Goal: Complete application form

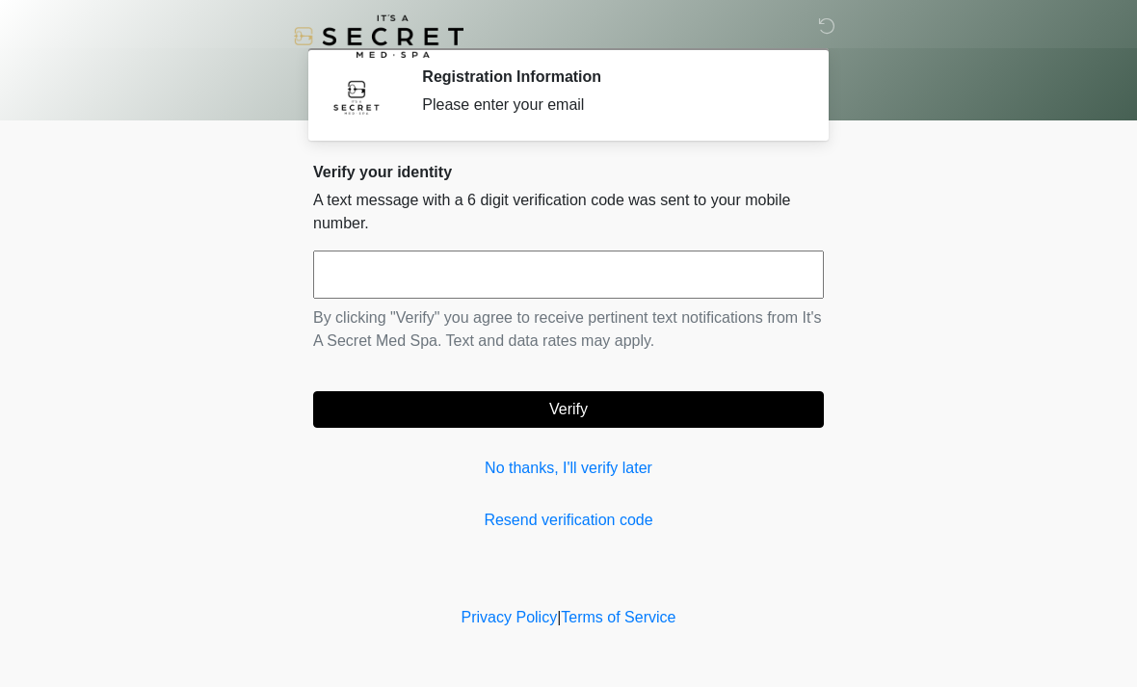
click at [509, 261] on input "text" at bounding box center [568, 275] width 511 height 48
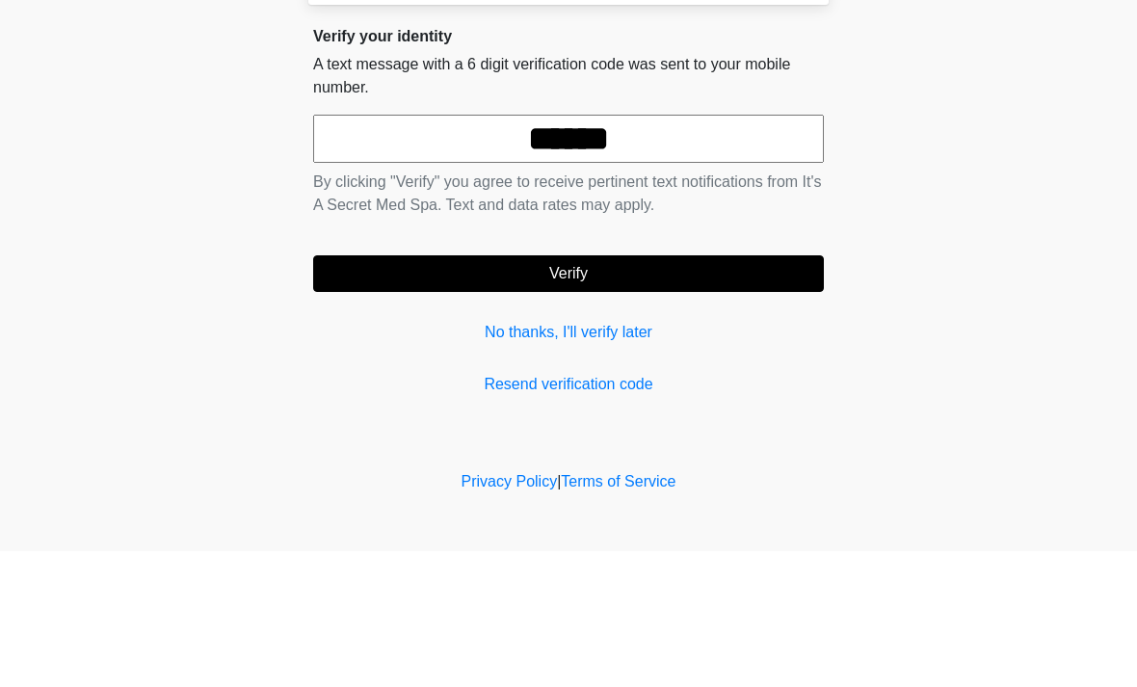
type input "******"
click at [575, 391] on button "Verify" at bounding box center [568, 409] width 511 height 37
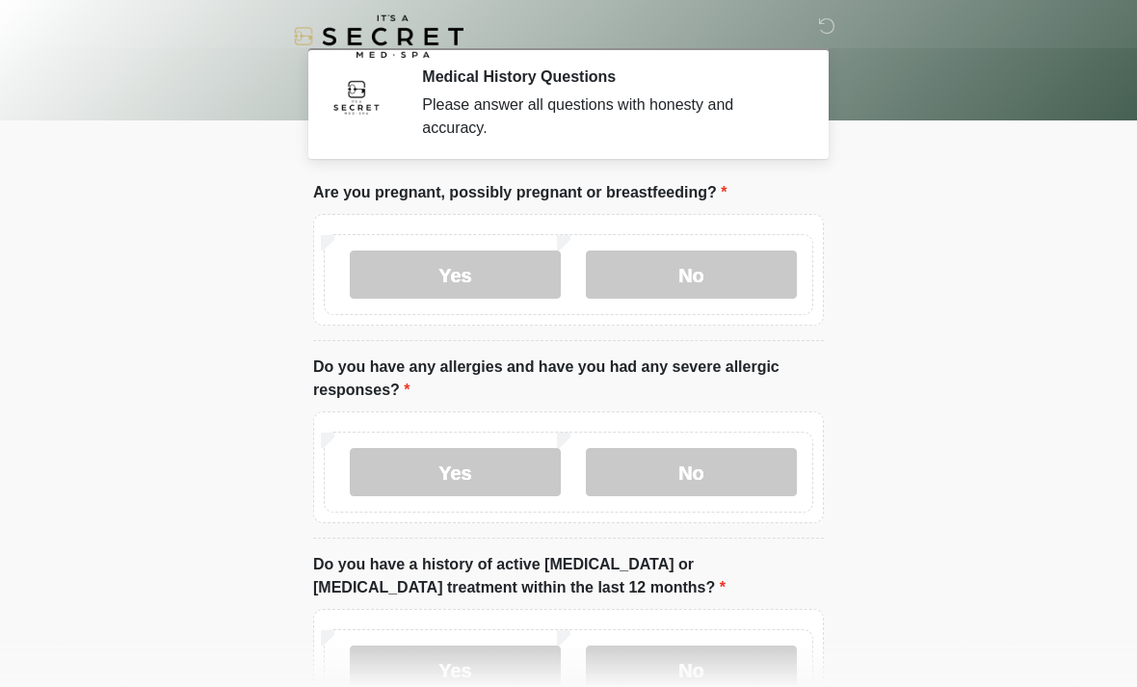
click at [689, 261] on label "No" at bounding box center [691, 275] width 211 height 48
click at [691, 470] on label "No" at bounding box center [691, 472] width 211 height 48
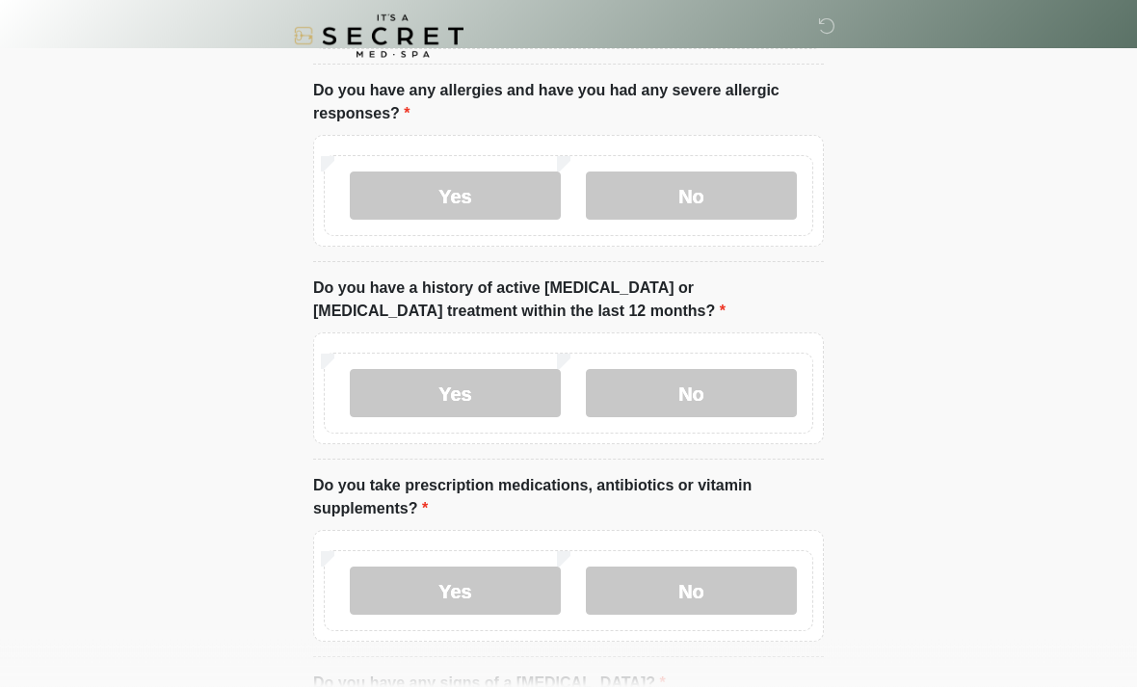
scroll to position [277, 0]
click at [679, 386] on label "No" at bounding box center [691, 393] width 211 height 48
click at [461, 588] on label "Yes" at bounding box center [455, 591] width 211 height 48
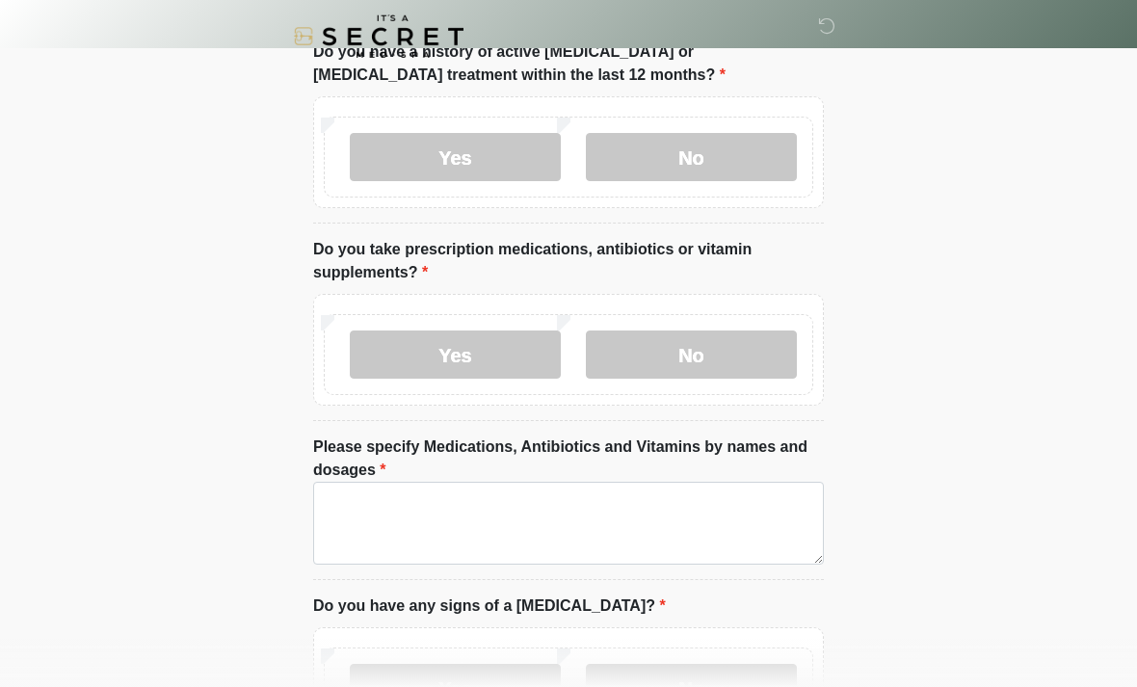
scroll to position [522, 0]
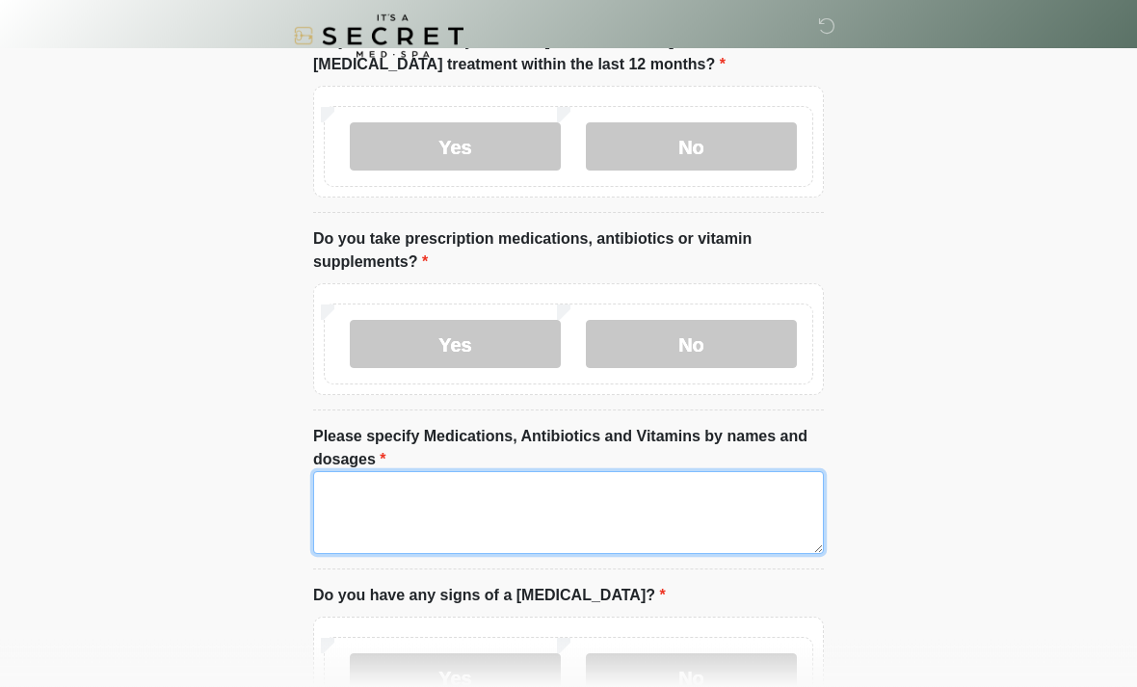
click at [664, 505] on textarea "Please specify Medications, Antibiotics and Vitamins by names and dosages" at bounding box center [568, 513] width 511 height 83
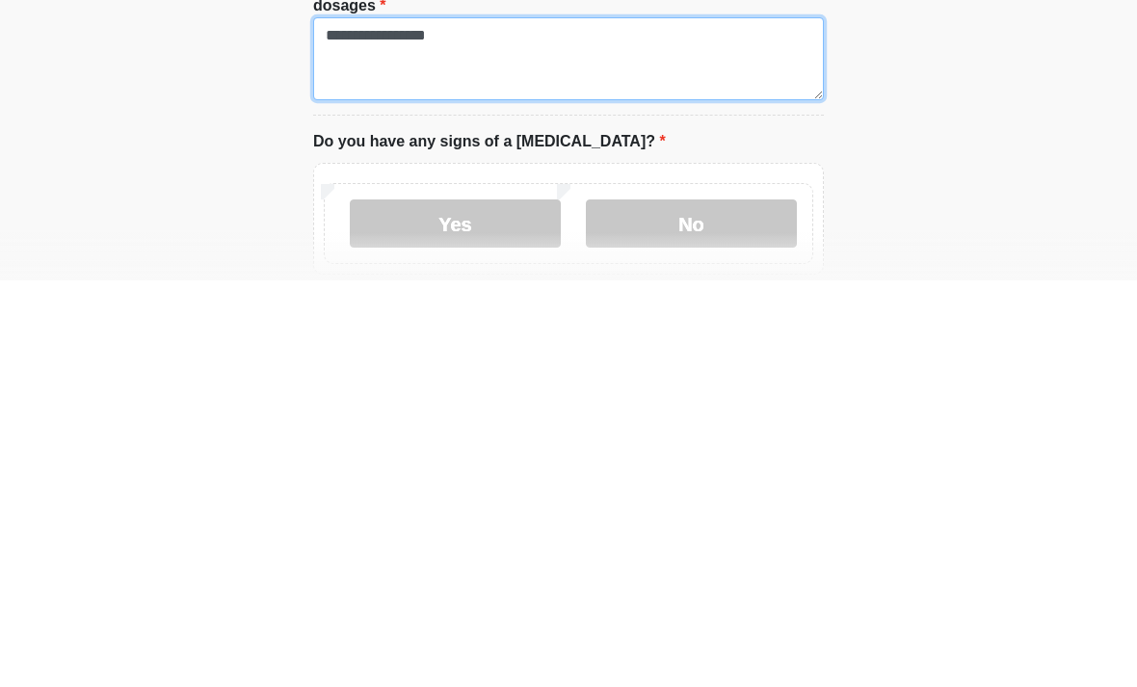
type textarea "**********"
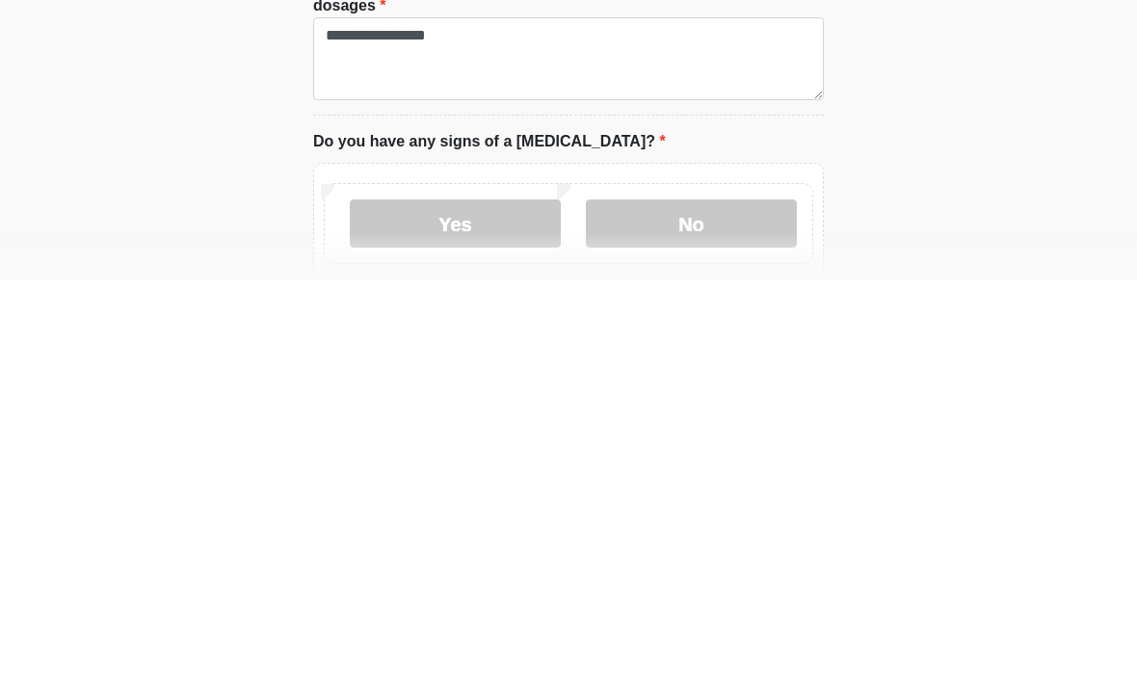
click at [684, 606] on label "No" at bounding box center [691, 630] width 211 height 48
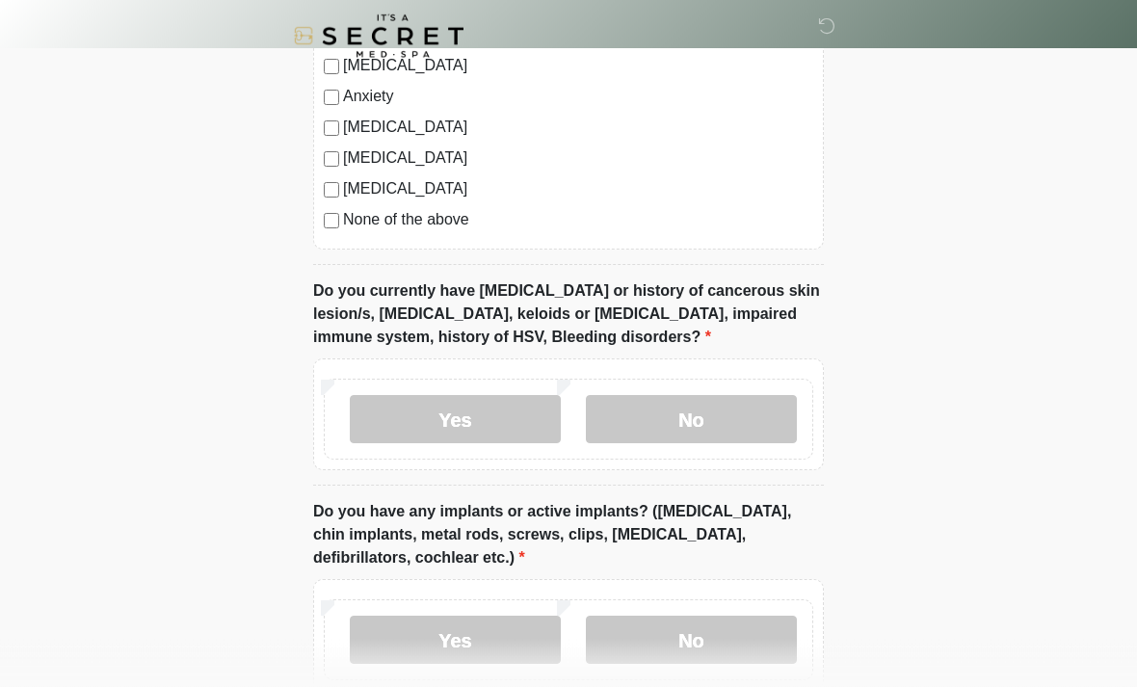
scroll to position [1480, 0]
click at [677, 419] on label "No" at bounding box center [691, 418] width 211 height 48
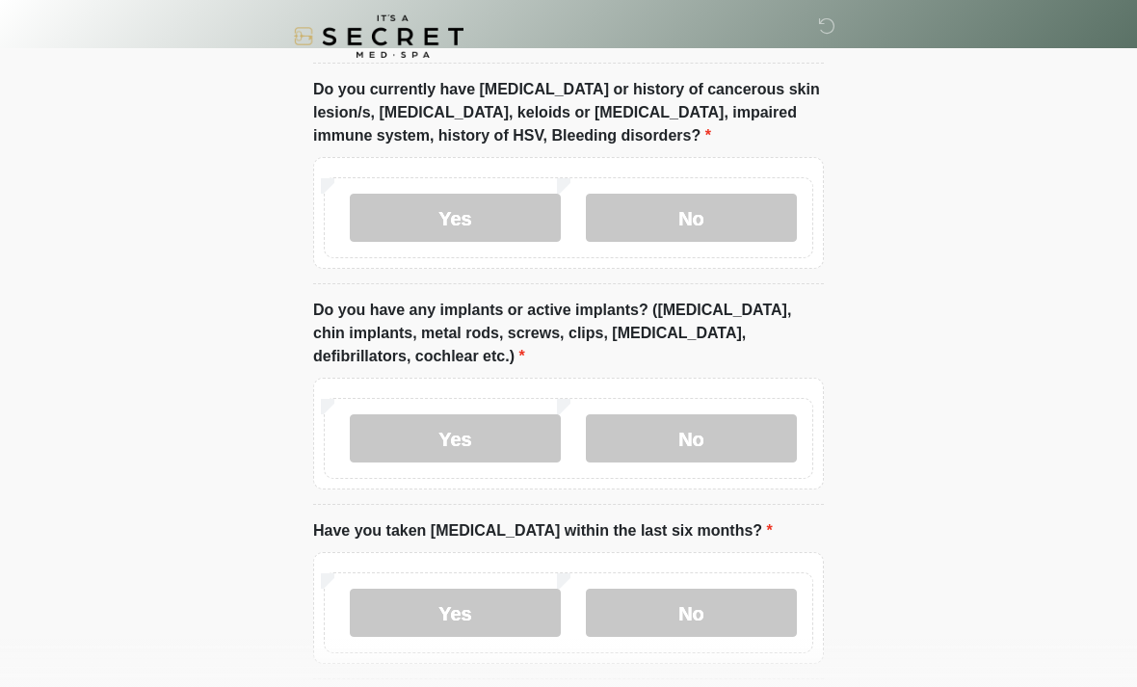
scroll to position [1681, 0]
click at [456, 435] on label "Yes" at bounding box center [455, 437] width 211 height 48
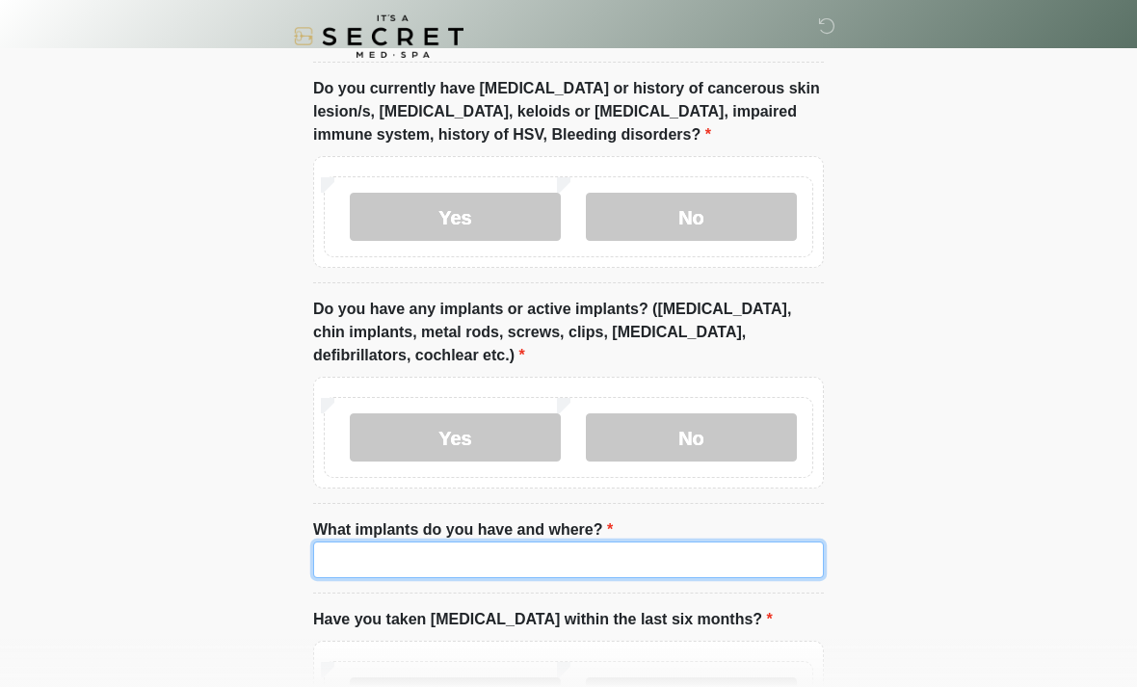
click at [556, 551] on input "What implants do you have and where?" at bounding box center [568, 559] width 511 height 37
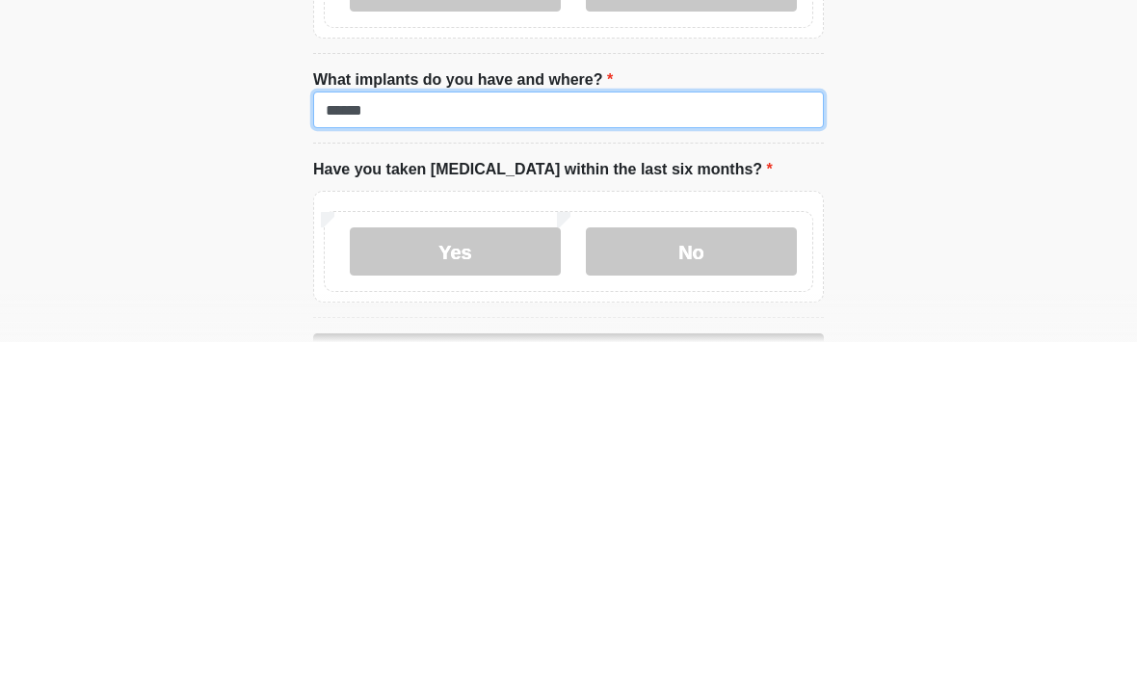
type input "******"
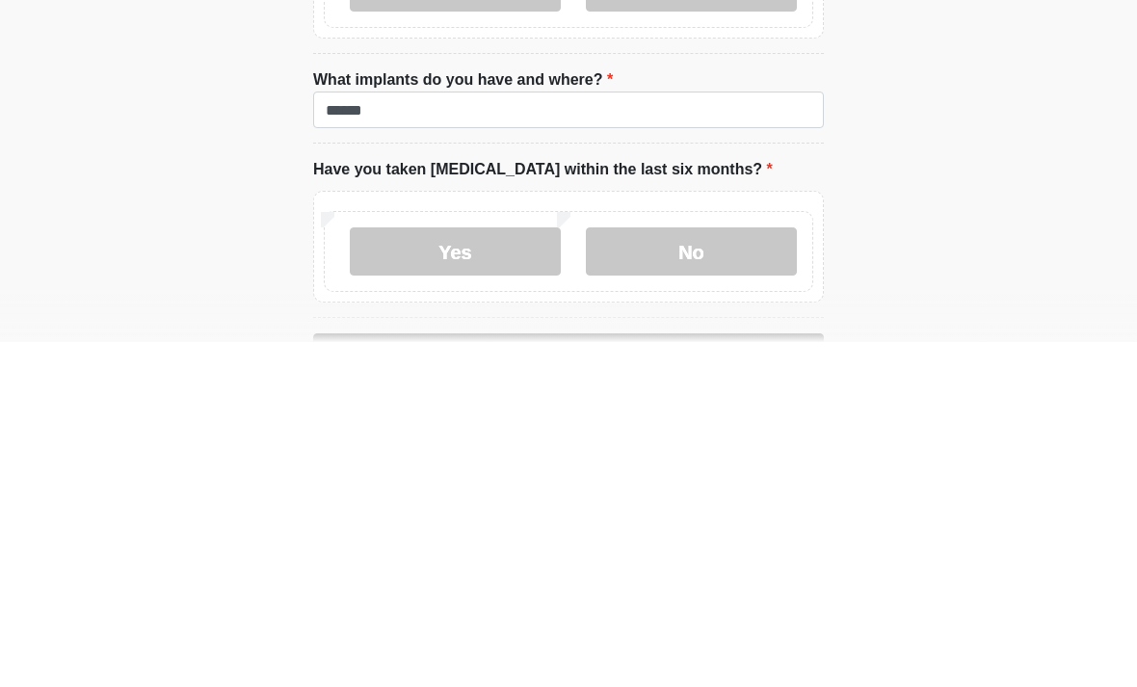
click at [695, 572] on label "No" at bounding box center [691, 596] width 211 height 48
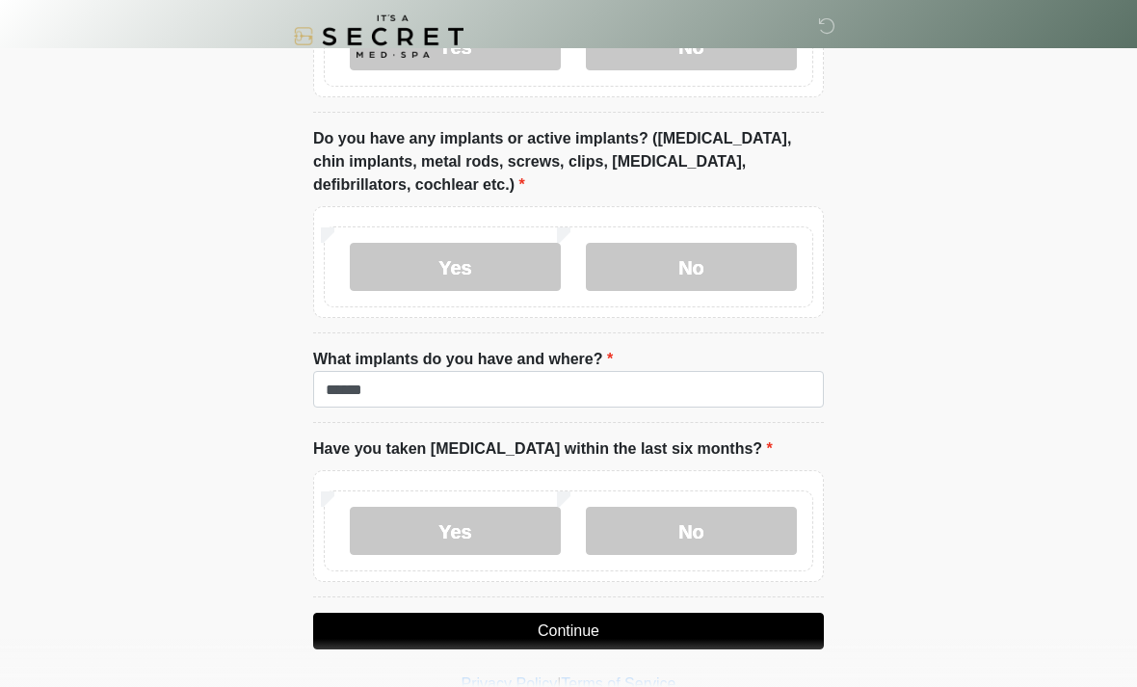
click at [603, 617] on button "Continue" at bounding box center [568, 631] width 511 height 37
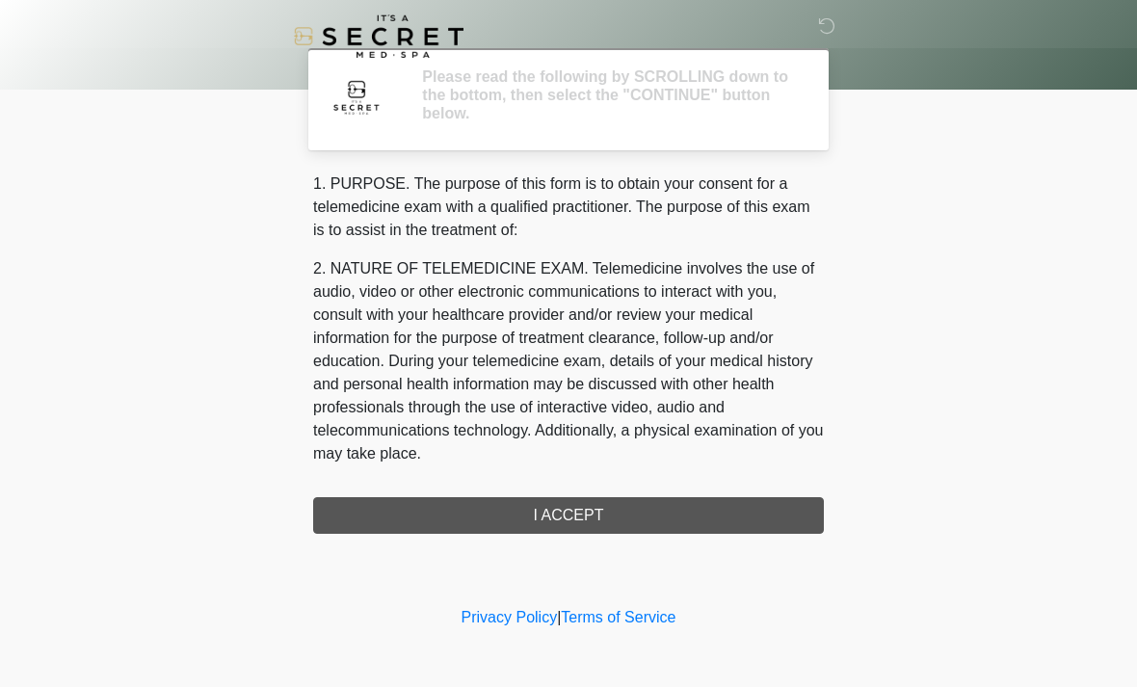
scroll to position [0, 0]
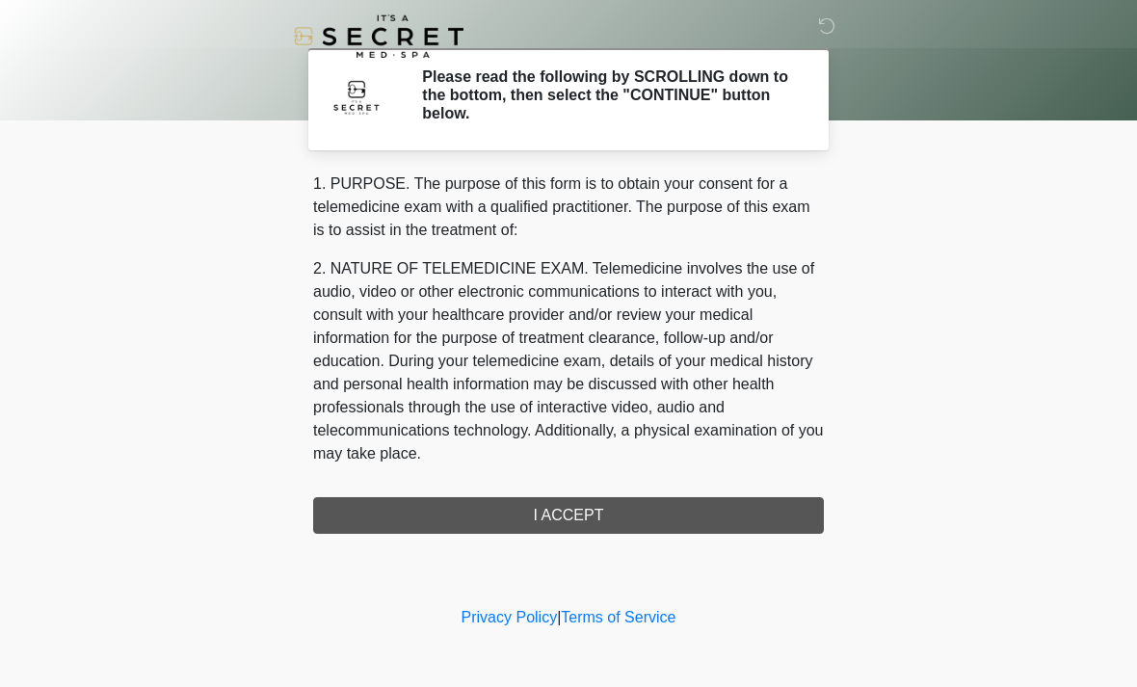
click at [569, 507] on div "1. PURPOSE. The purpose of this form is to obtain your consent for a telemedici…" at bounding box center [568, 352] width 511 height 361
click at [584, 495] on div "1. PURPOSE. The purpose of this form is to obtain your consent for a telemedici…" at bounding box center [568, 352] width 511 height 361
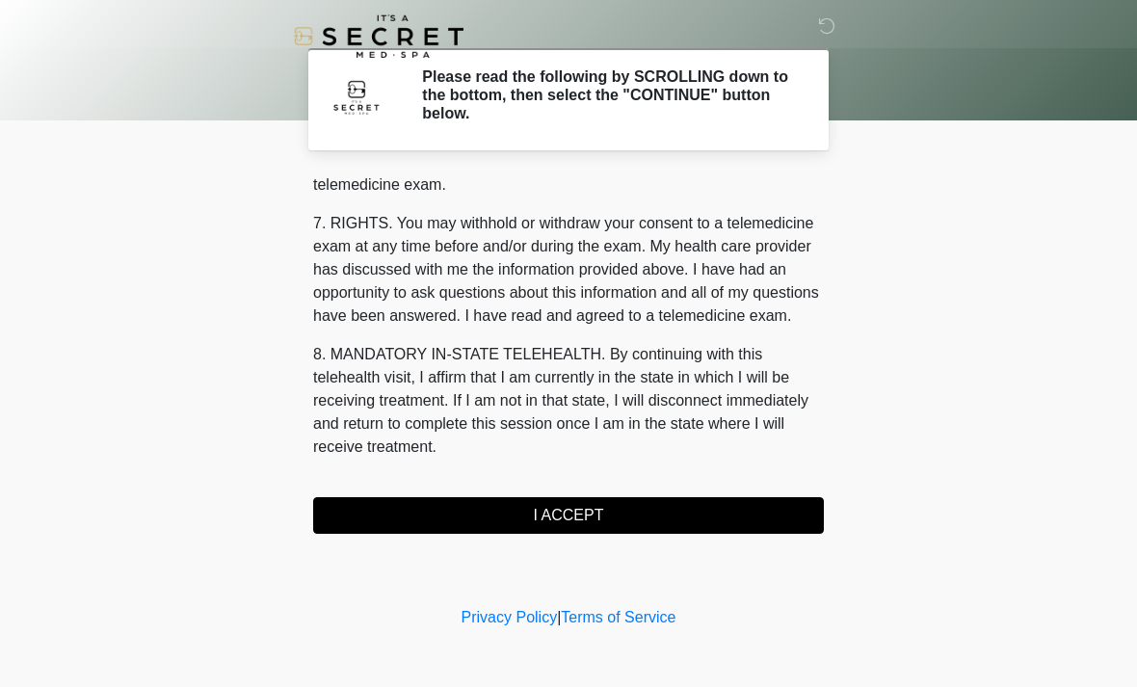
scroll to position [816, 0]
click at [566, 512] on button "I ACCEPT" at bounding box center [568, 515] width 511 height 37
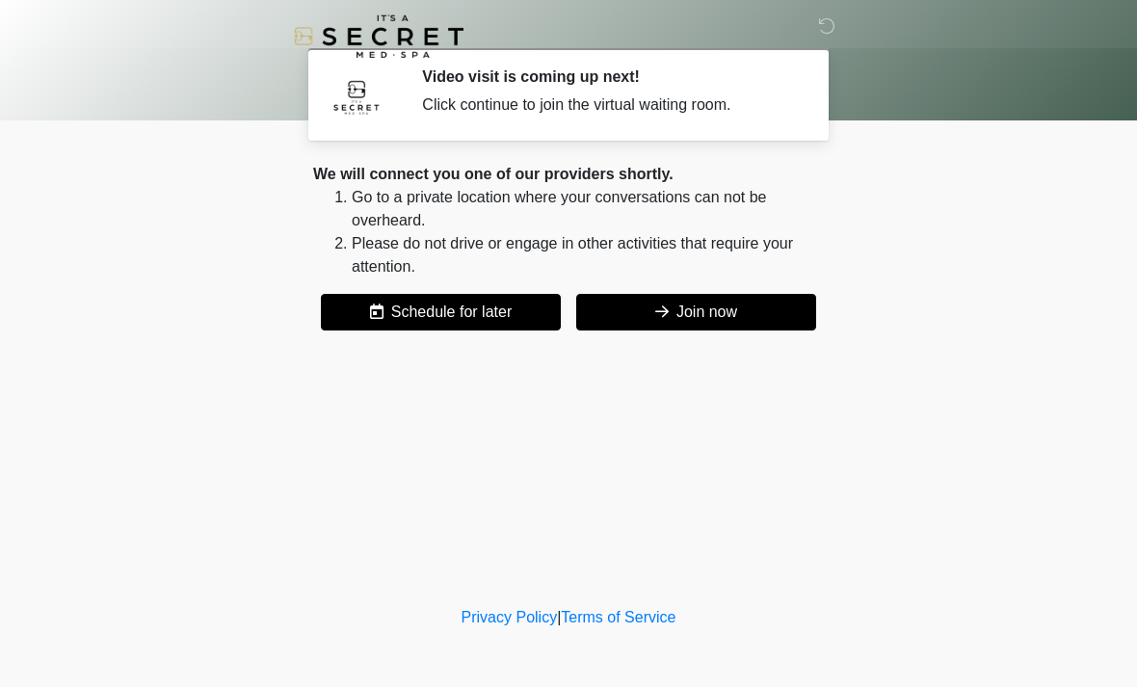
click at [686, 308] on button "Join now" at bounding box center [696, 312] width 240 height 37
